Goal: Task Accomplishment & Management: Manage account settings

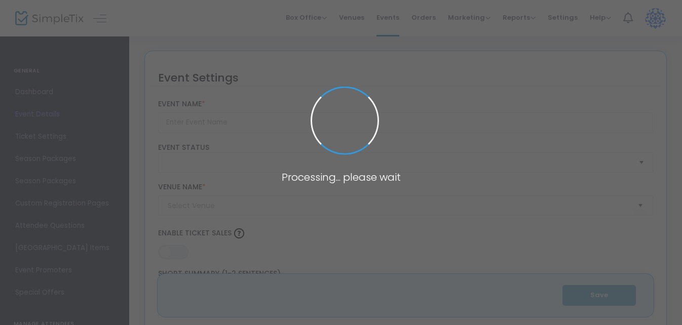
type input "[PERSON_NAME] Family Reunion 2026"
type textarea "[PERSON_NAME] Family Reunion 2026 Join us for an unforgettable gathering at the…"
type input "Buy Tickets"
type input "Double Tree by Hilton Sarasota/[GEOGRAPHIC_DATA]"
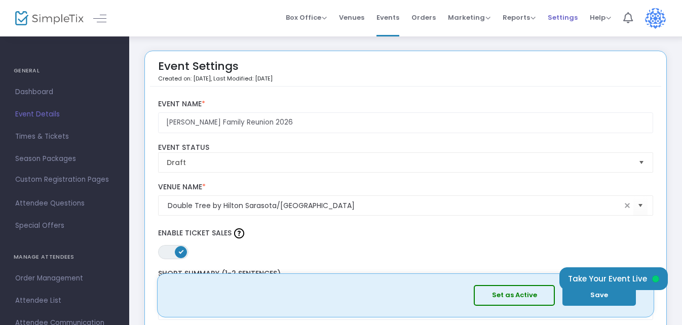
click at [560, 18] on span "Settings" at bounding box center [563, 18] width 30 height 26
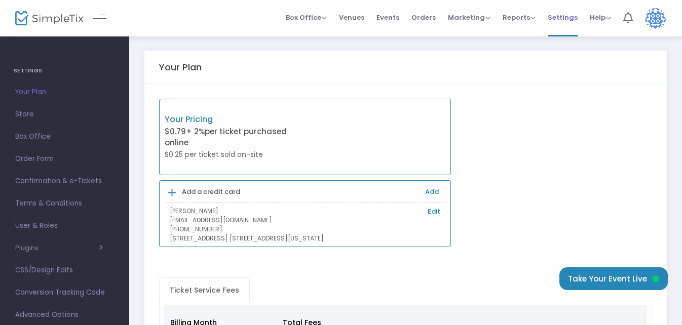
click at [560, 12] on span "Settings" at bounding box center [563, 18] width 30 height 26
click at [26, 112] on span "Store" at bounding box center [64, 114] width 99 height 13
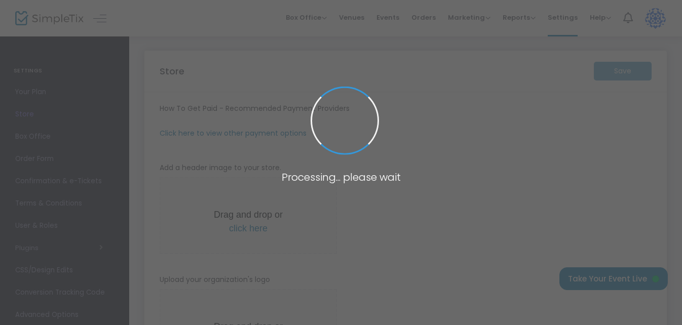
type input "[URL]"
radio input "true"
type input "[PERSON_NAME] family reunion 2026"
type input "9412846195"
type input "[EMAIL_ADDRESS][DOMAIN_NAME]"
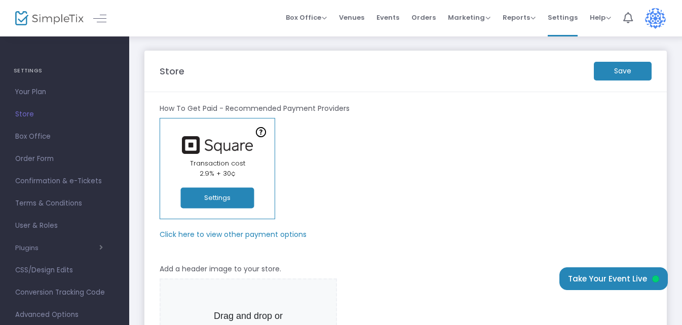
click at [210, 195] on button "Settings" at bounding box center [218, 198] width 74 height 21
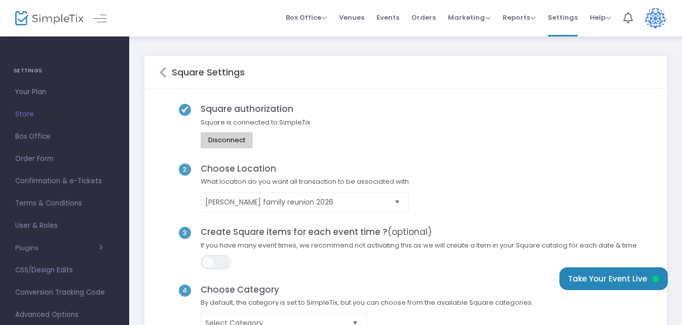
click at [212, 137] on div "Disconnect" at bounding box center [226, 140] width 37 height 8
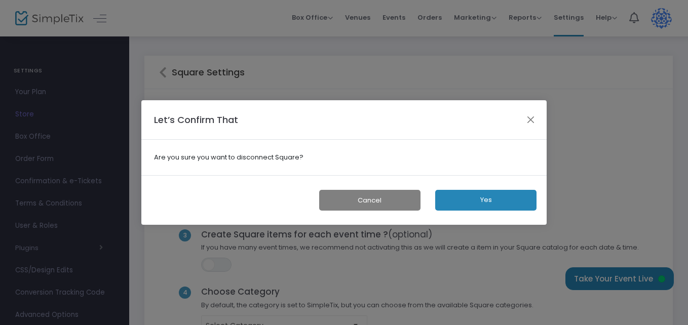
click at [497, 201] on button "Yes" at bounding box center [485, 200] width 101 height 21
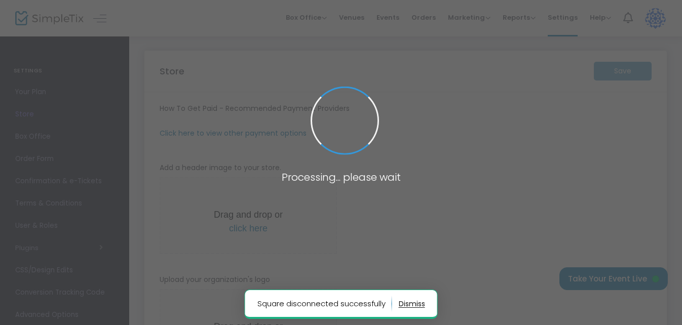
type input "[URL]"
radio input "true"
type input "[PERSON_NAME] family reunion 2026"
type input "9412846195"
type input "[EMAIL_ADDRESS][DOMAIN_NAME]"
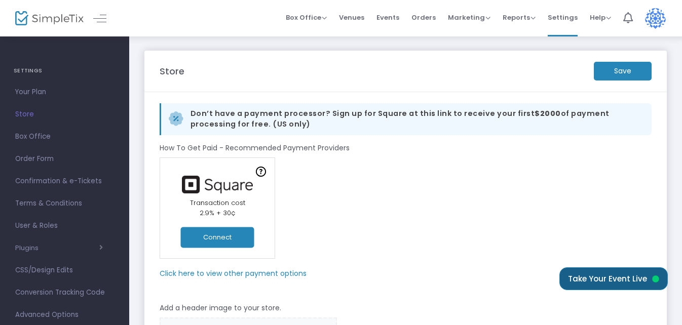
click at [599, 277] on button "Take Your Event Live" at bounding box center [614, 279] width 108 height 23
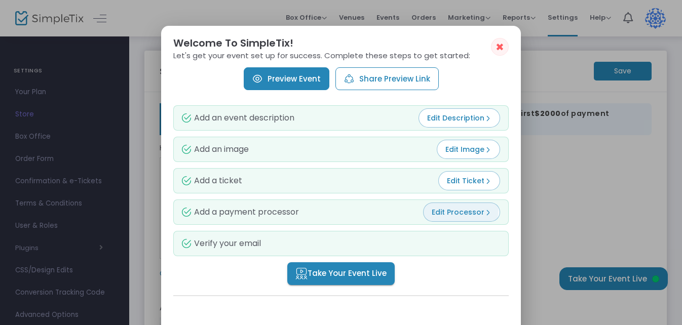
click at [458, 209] on span "Edit Processor" at bounding box center [462, 212] width 60 height 10
